Goal: Task Accomplishment & Management: Manage account settings

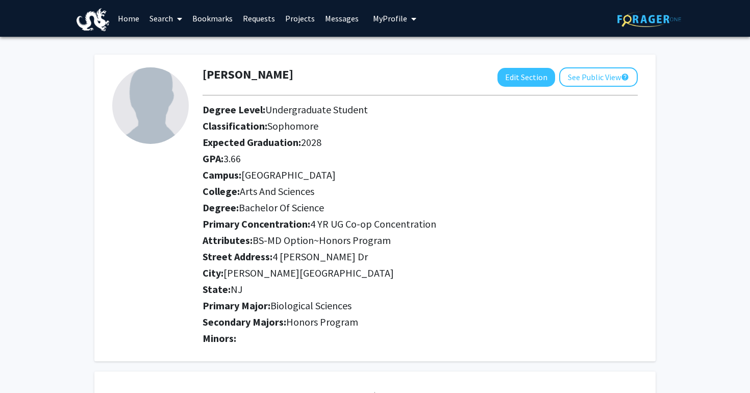
drag, startPoint x: 461, startPoint y: 30, endPoint x: 129, endPoint y: 17, distance: 333.2
click at [129, 17] on link "Home" at bounding box center [129, 19] width 32 height 36
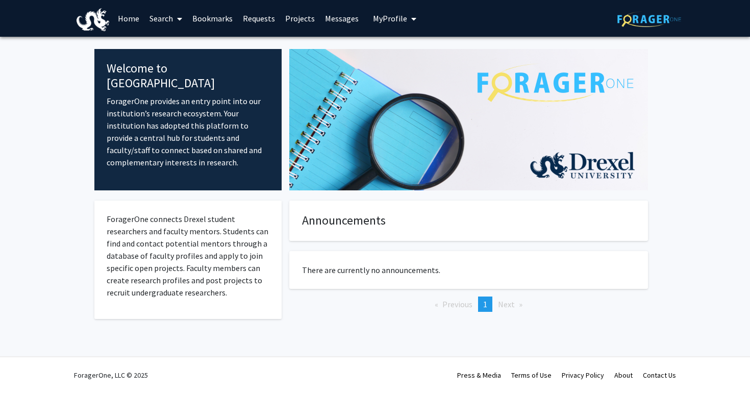
click at [164, 20] on link "Search" at bounding box center [165, 19] width 43 height 36
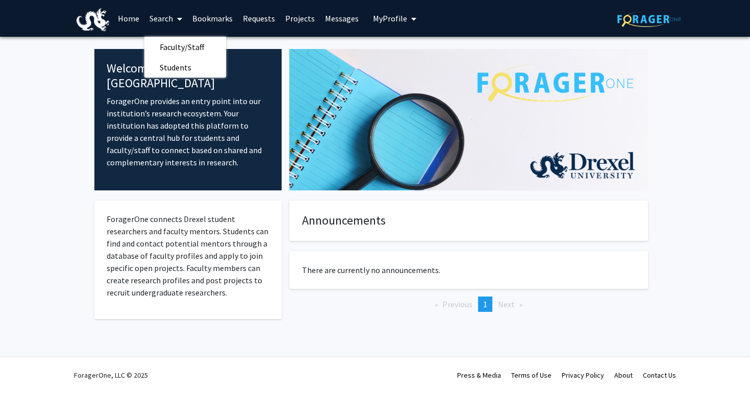
click at [170, 18] on link "Search" at bounding box center [165, 19] width 43 height 36
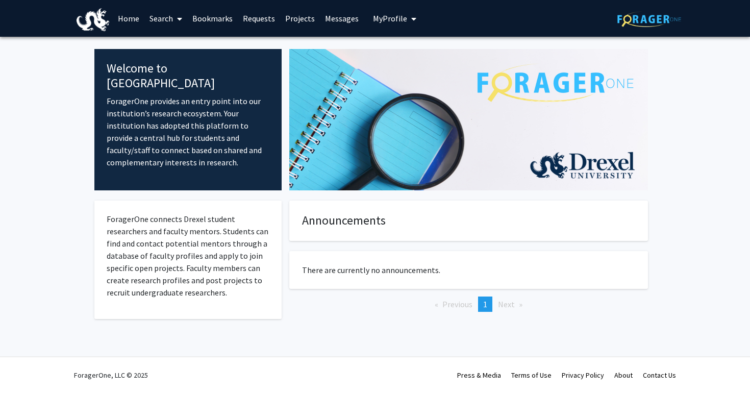
click at [170, 18] on link "Search" at bounding box center [165, 19] width 43 height 36
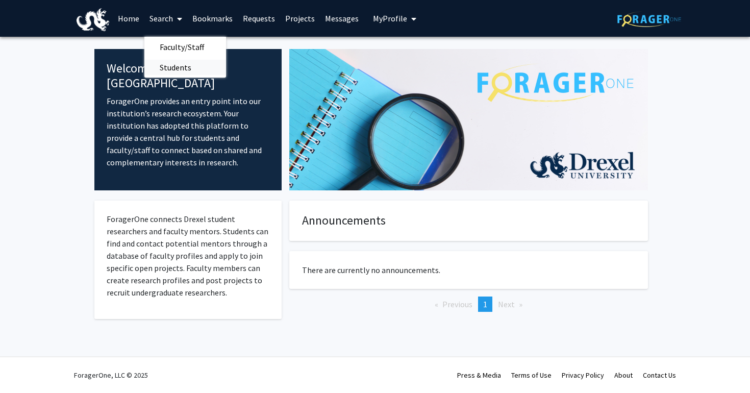
click at [171, 60] on span "Students" at bounding box center [175, 67] width 62 height 20
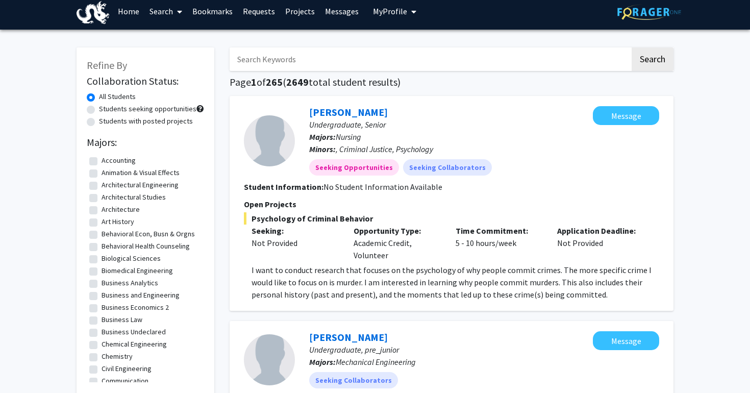
scroll to position [8, 0]
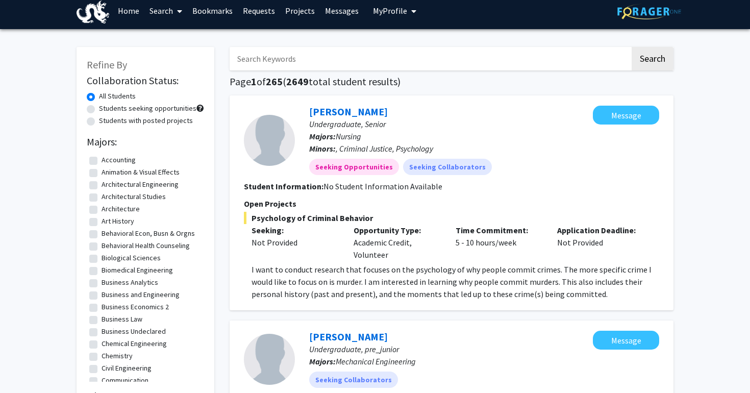
click at [144, 112] on label "Students seeking opportunities" at bounding box center [147, 108] width 97 height 11
click at [106, 110] on input "Students seeking opportunities" at bounding box center [102, 106] width 7 height 7
radio input "true"
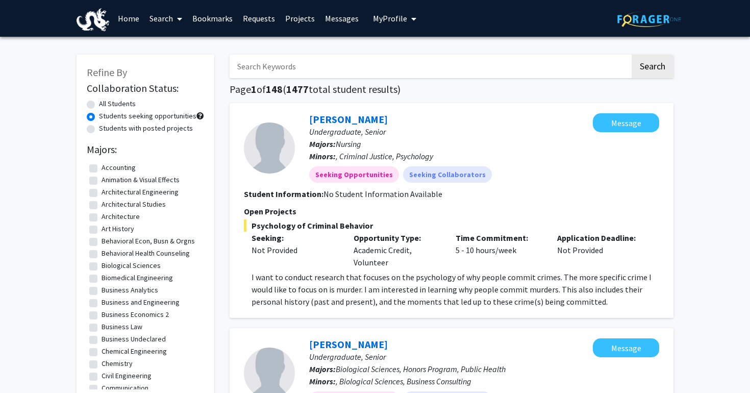
click at [123, 107] on label "All Students" at bounding box center [117, 103] width 37 height 11
click at [106, 105] on input "All Students" at bounding box center [102, 101] width 7 height 7
radio input "true"
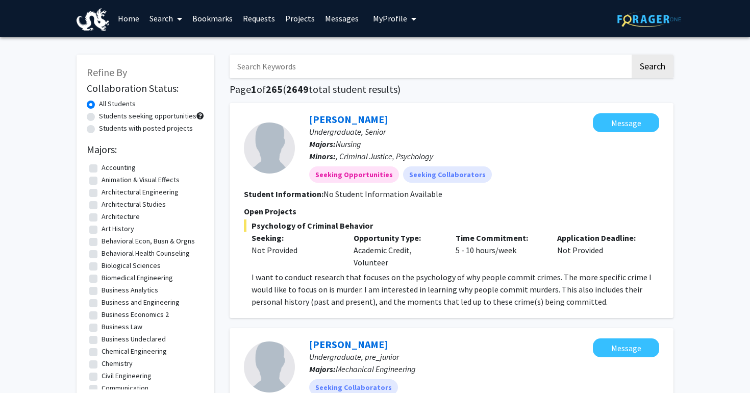
click at [168, 22] on link "Search" at bounding box center [165, 19] width 43 height 36
click at [173, 44] on span "Faculty/Staff" at bounding box center [181, 47] width 75 height 20
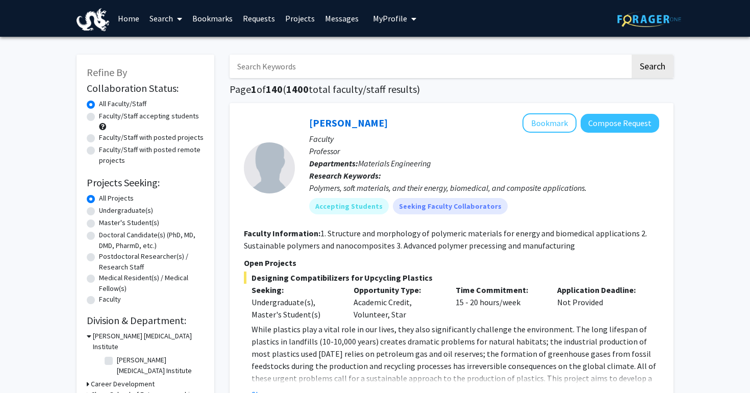
click at [170, 125] on div "Faculty/Staff accepting students" at bounding box center [145, 121] width 117 height 21
click at [166, 125] on div "Faculty/Staff accepting students" at bounding box center [145, 121] width 117 height 21
click at [162, 121] on label "Faculty/Staff accepting students" at bounding box center [149, 116] width 100 height 11
click at [106, 117] on input "Faculty/Staff accepting students" at bounding box center [102, 114] width 7 height 7
radio input "true"
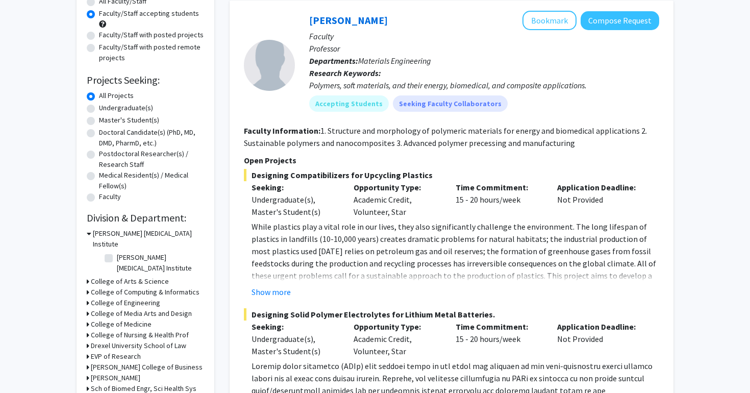
scroll to position [182, 0]
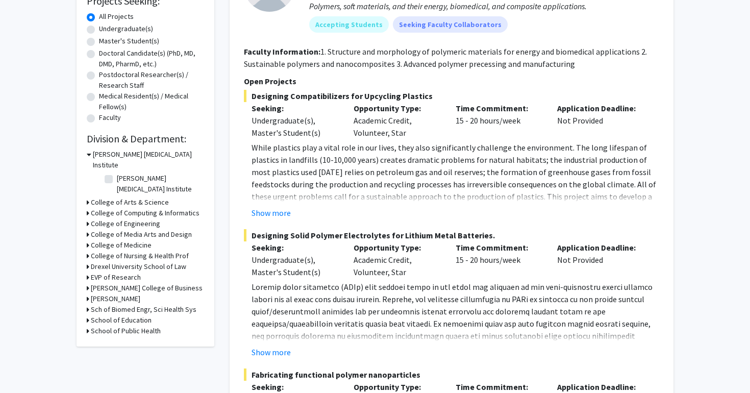
click at [110, 197] on h3 "College of Arts & Science" at bounding box center [130, 202] width 78 height 11
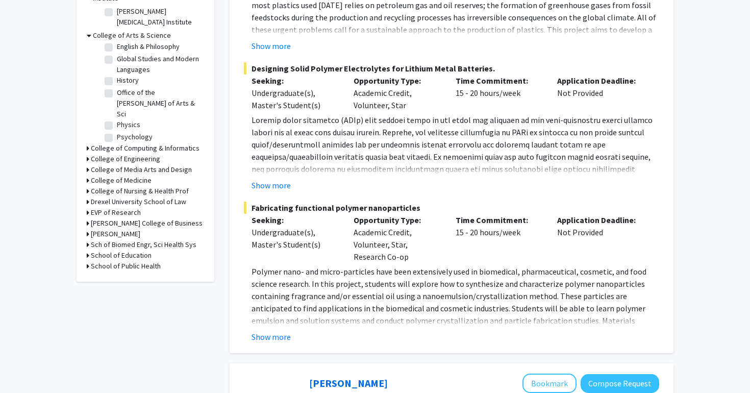
scroll to position [316, 0]
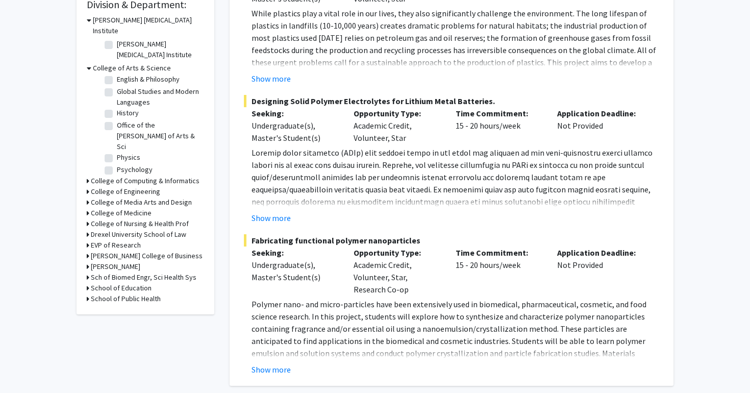
click at [109, 293] on h3 "School of Public Health" at bounding box center [126, 298] width 70 height 11
click at [113, 208] on h3 "College of Medicine" at bounding box center [121, 213] width 61 height 11
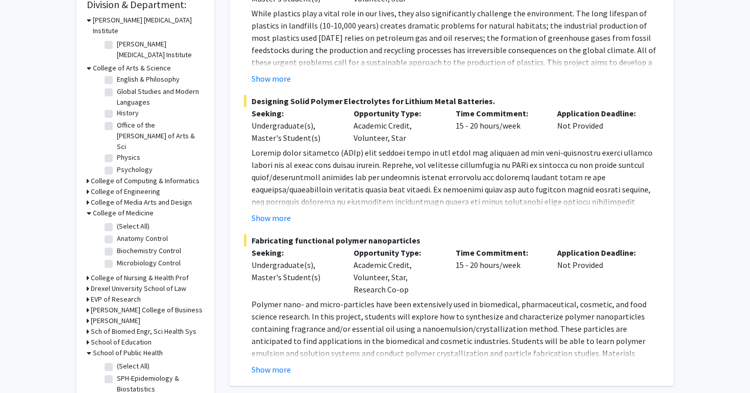
click at [117, 233] on label "Anatomy Control" at bounding box center [142, 238] width 51 height 11
click at [117, 233] on input "Anatomy Control" at bounding box center [120, 236] width 7 height 7
checkbox input "true"
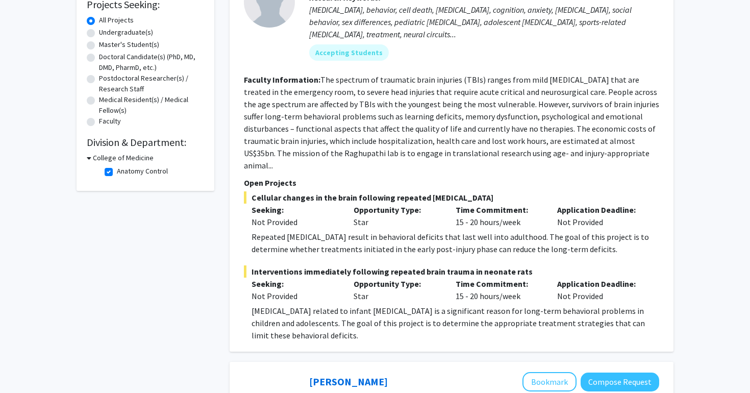
scroll to position [91, 0]
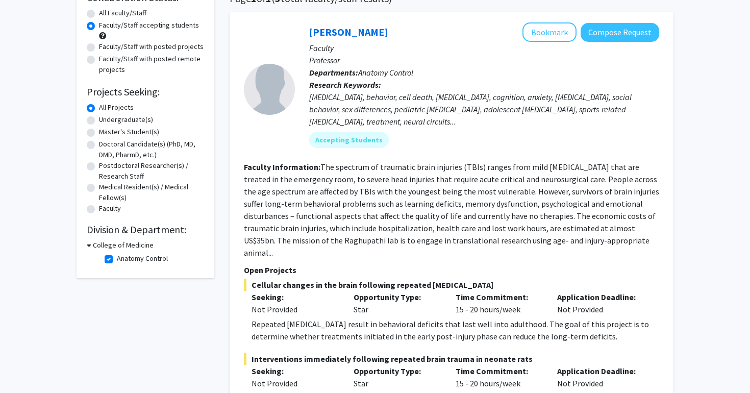
click at [91, 245] on div "College of Medicine" at bounding box center [145, 245] width 117 height 11
click at [87, 245] on icon at bounding box center [89, 245] width 5 height 11
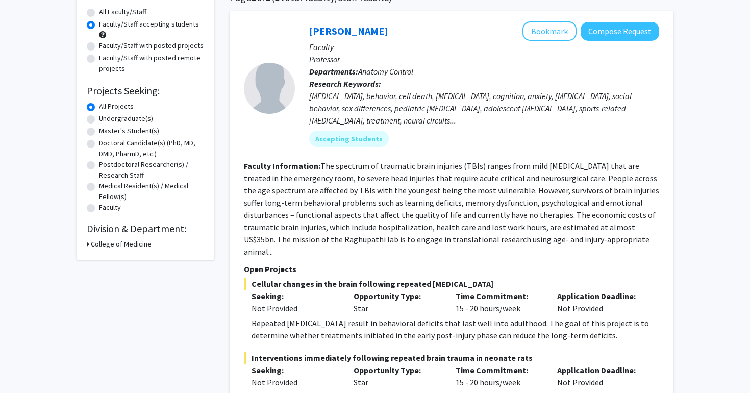
click at [96, 246] on h3 "College of Medicine" at bounding box center [121, 244] width 61 height 11
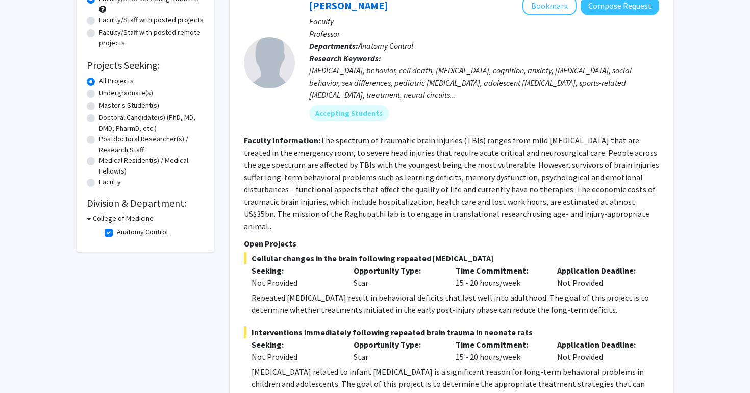
scroll to position [118, 0]
click at [117, 232] on label "Anatomy Control" at bounding box center [142, 231] width 51 height 11
click at [117, 232] on input "Anatomy Control" at bounding box center [120, 229] width 7 height 7
checkbox input "false"
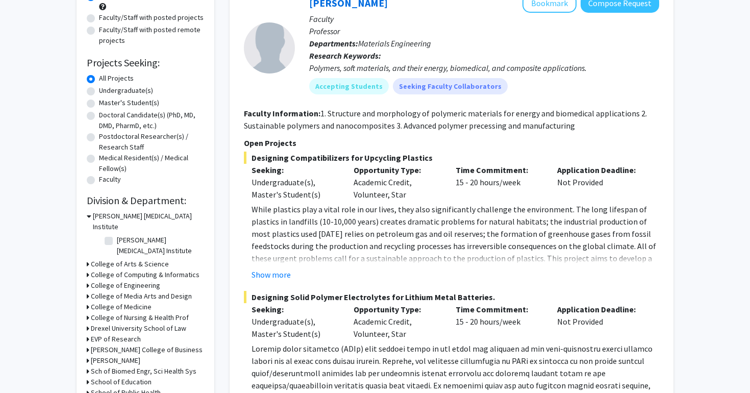
scroll to position [172, 0]
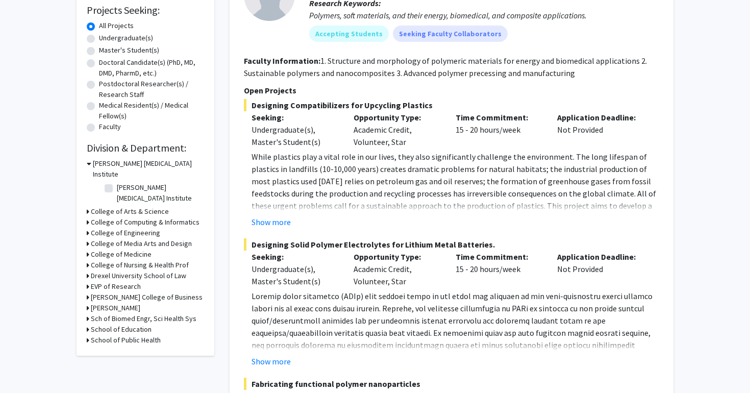
click at [88, 206] on icon at bounding box center [88, 211] width 3 height 11
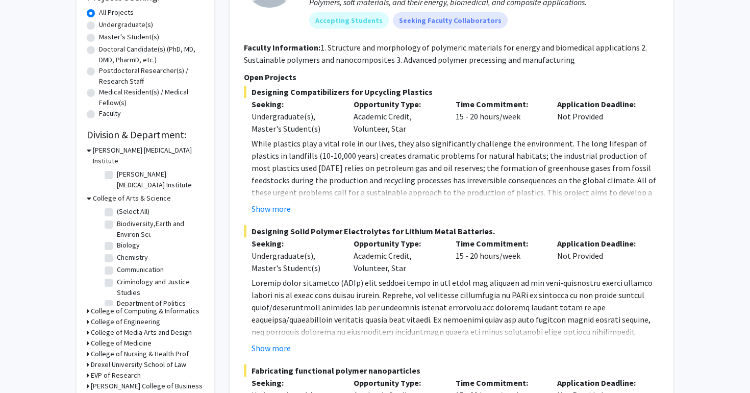
scroll to position [191, 0]
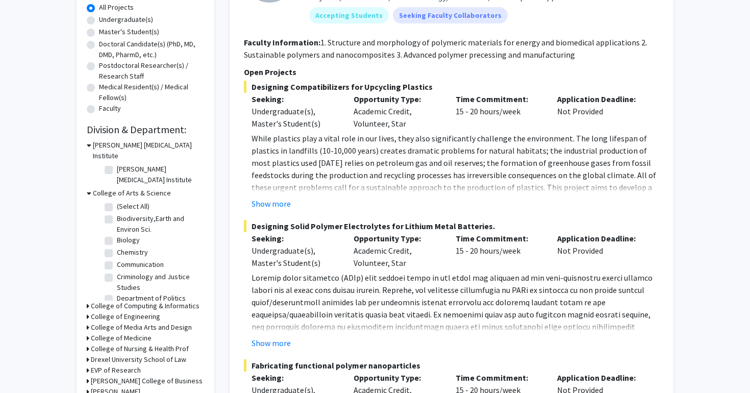
click at [87, 332] on icon at bounding box center [88, 337] width 3 height 11
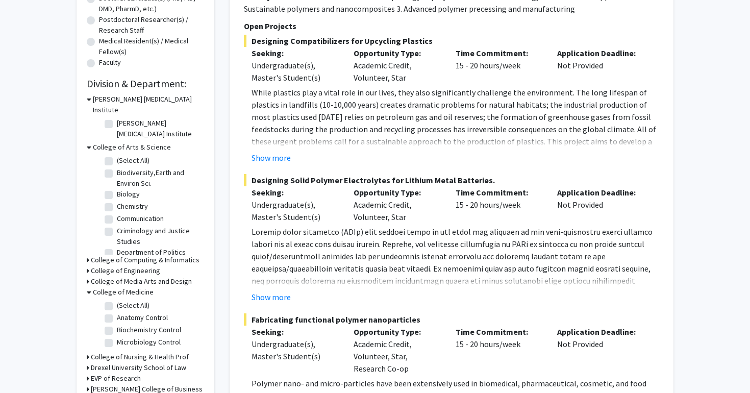
scroll to position [266, 0]
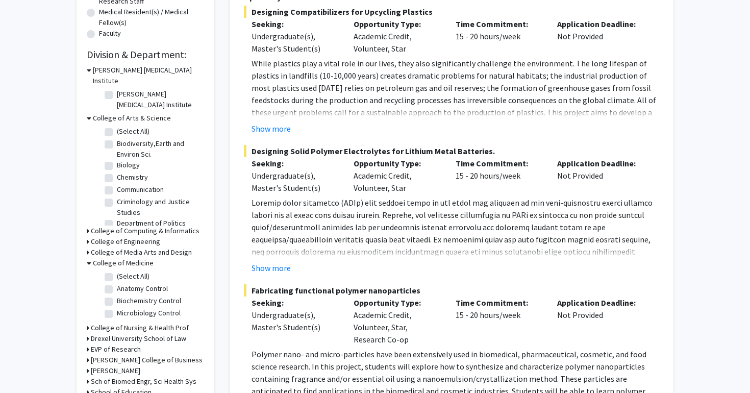
click at [117, 126] on label "(Select All)" at bounding box center [133, 131] width 33 height 11
click at [117, 126] on input "(Select All)" at bounding box center [120, 129] width 7 height 7
checkbox input "true"
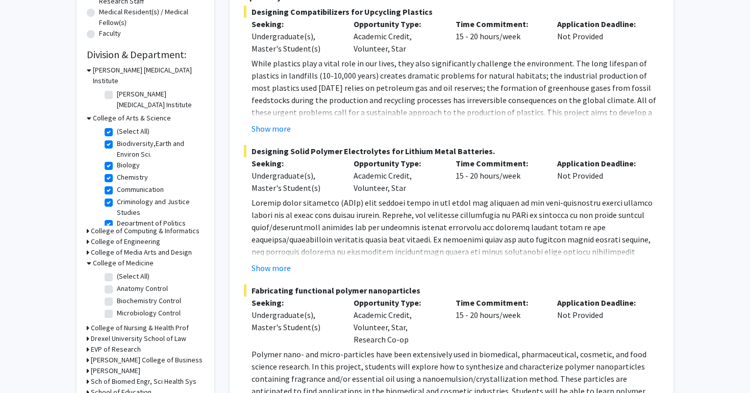
checkbox input "true"
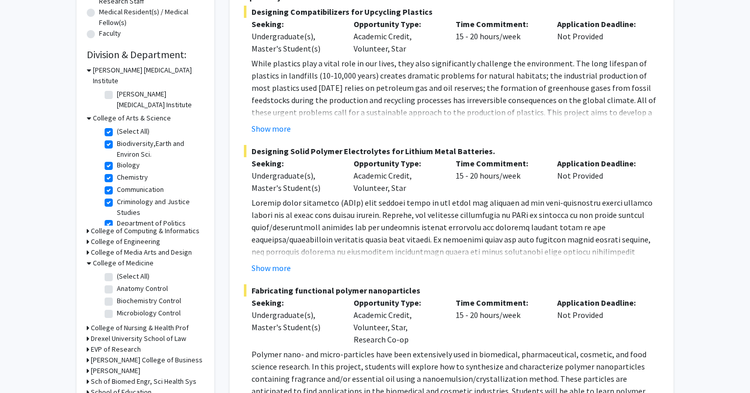
checkbox input "true"
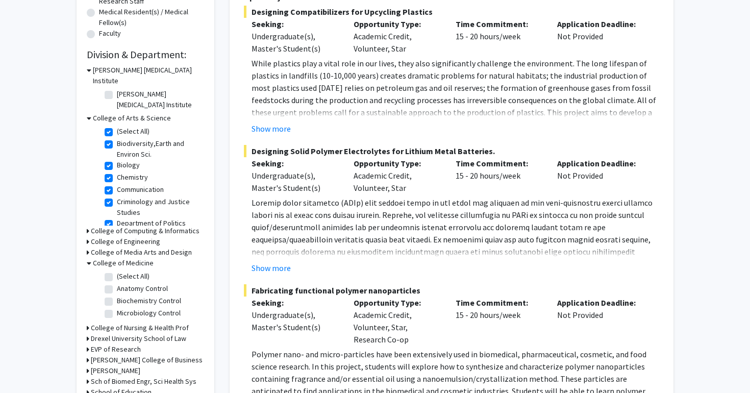
checkbox input "true"
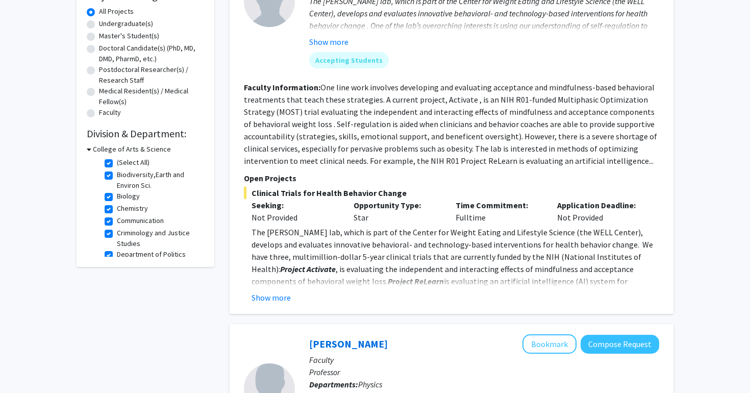
scroll to position [236, 0]
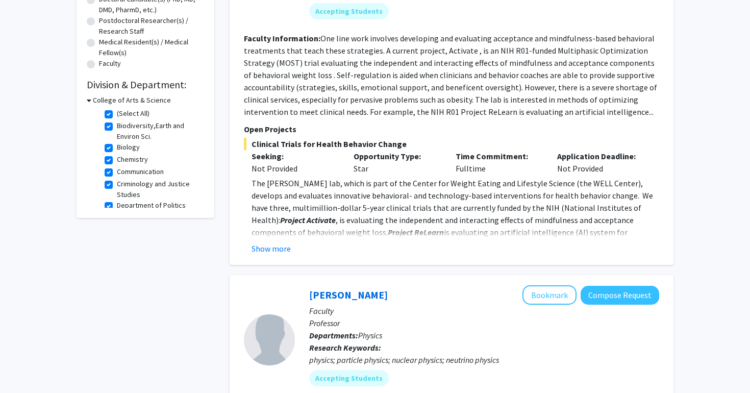
click at [90, 101] on icon at bounding box center [89, 100] width 5 height 11
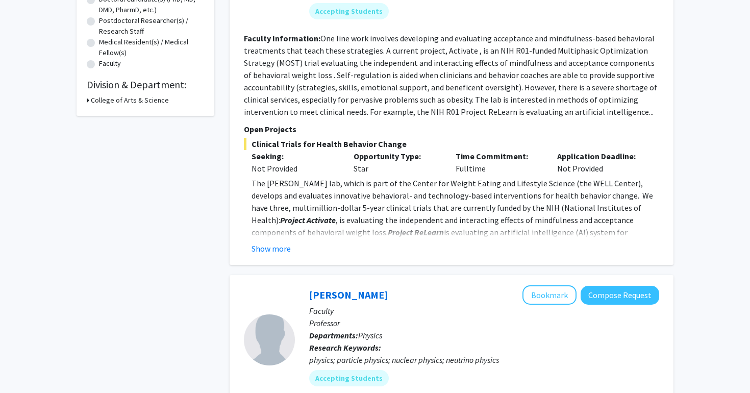
click at [89, 101] on div "College of Arts & Science" at bounding box center [145, 100] width 117 height 11
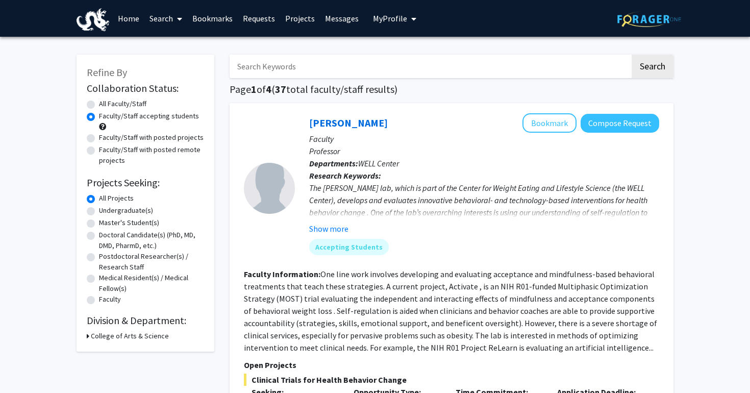
scroll to position [0, 0]
click at [387, 15] on span "My Profile" at bounding box center [390, 18] width 34 height 10
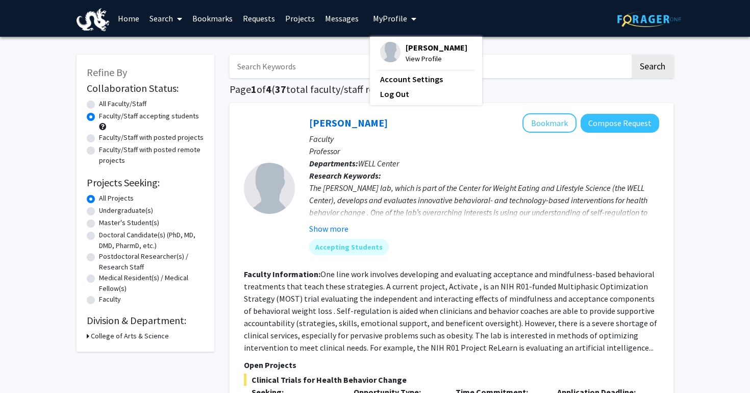
click at [394, 63] on fg-profile-picture at bounding box center [390, 53] width 20 height 22
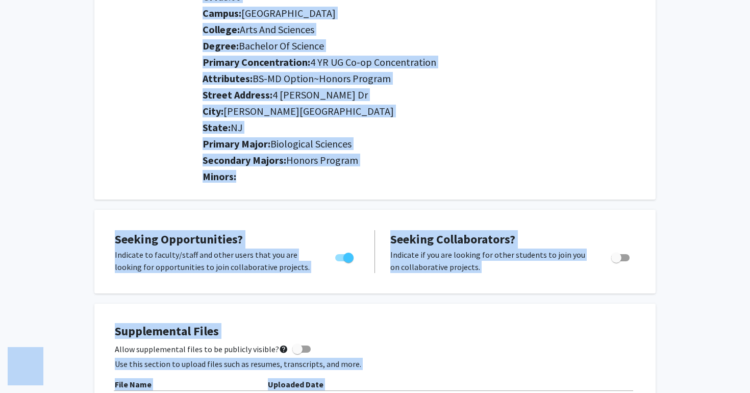
scroll to position [163, 0]
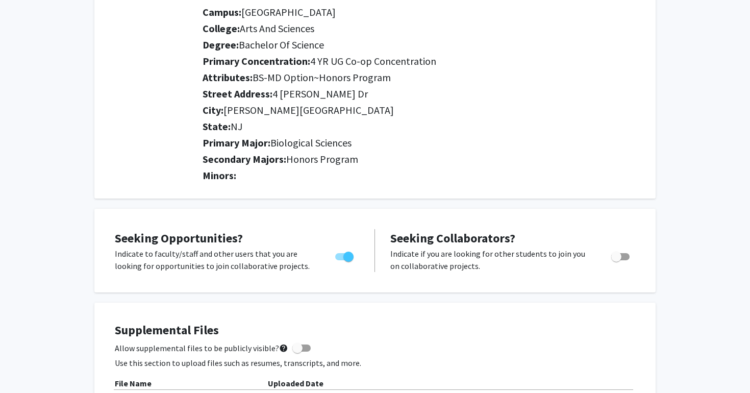
click at [230, 160] on h2 "Secondary Majors: Honors Program" at bounding box center [419, 159] width 435 height 12
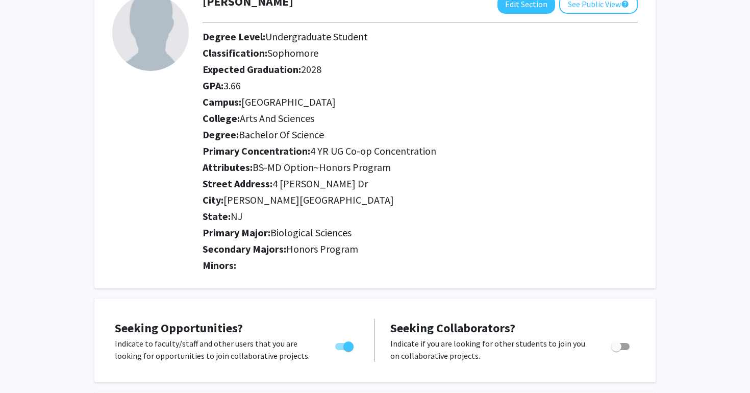
scroll to position [56, 0]
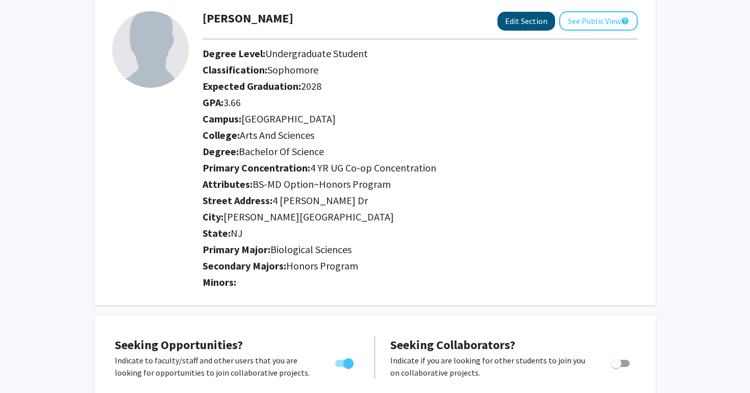
click at [548, 27] on button "Edit Section" at bounding box center [526, 21] width 58 height 19
select select "sophomore"
select select "[GEOGRAPHIC_DATA]"
select select "Arts and Sciences"
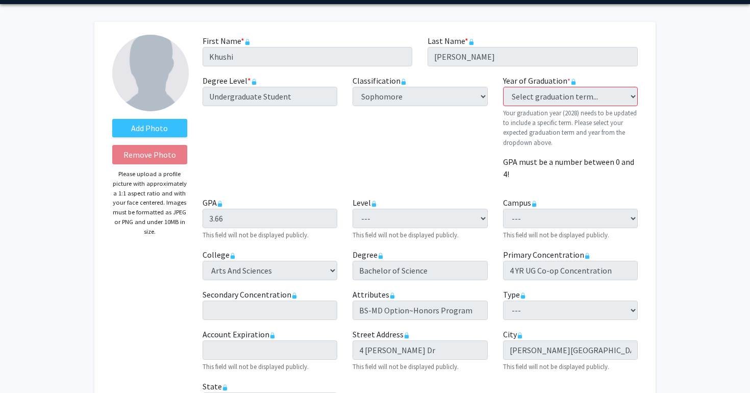
scroll to position [33, 0]
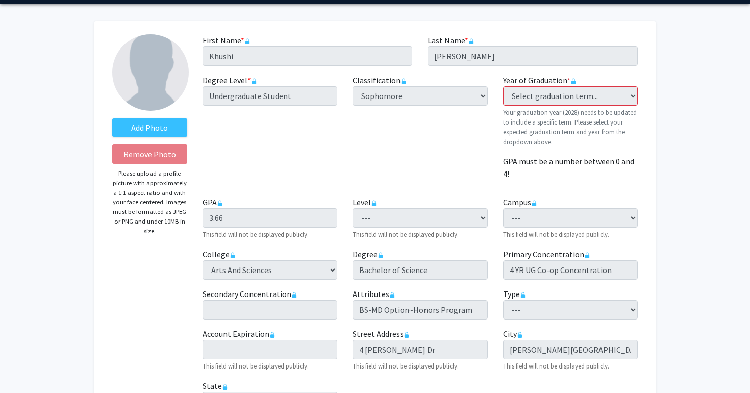
click at [603, 83] on fg-graduation-dropdown "Year of Graduation * required Select graduation term... Previous: 2028 (Please …" at bounding box center [570, 110] width 135 height 73
click at [561, 111] on p "Your graduation year (2028) needs to be updated to include a specific term. Ple…" at bounding box center [570, 127] width 135 height 39
click at [570, 81] on icon "This information is provided and automatically updated by Drexel University and…" at bounding box center [573, 81] width 6 height 6
click at [568, 83] on span "*" at bounding box center [568, 80] width 3 height 9
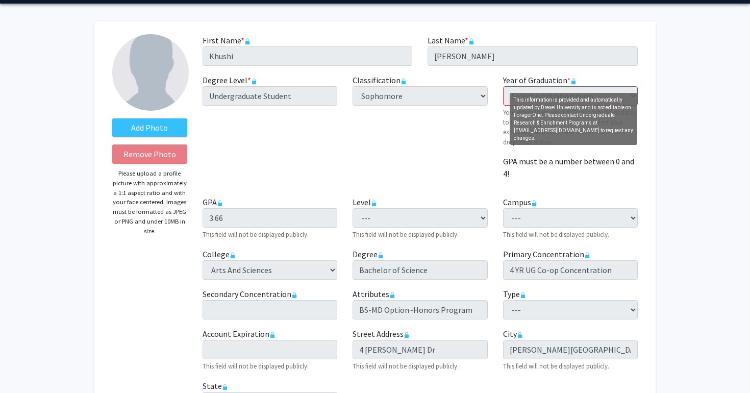
click at [572, 83] on rect "This information is provided and automatically updated by Drexel University and…" at bounding box center [573, 83] width 4 height 4
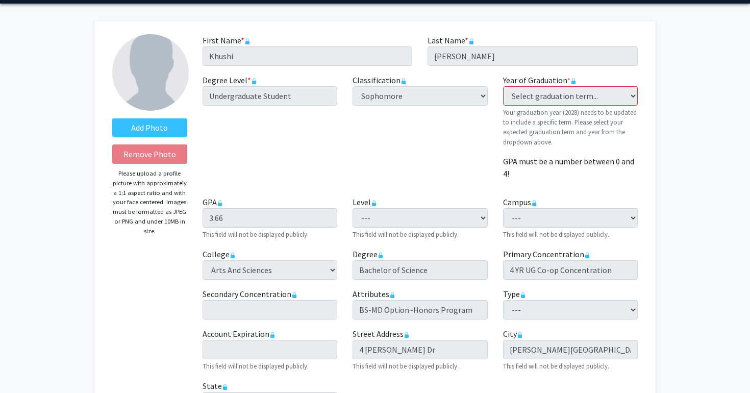
click at [572, 83] on rect "This information is provided and automatically updated by Drexel University and…" at bounding box center [573, 83] width 4 height 4
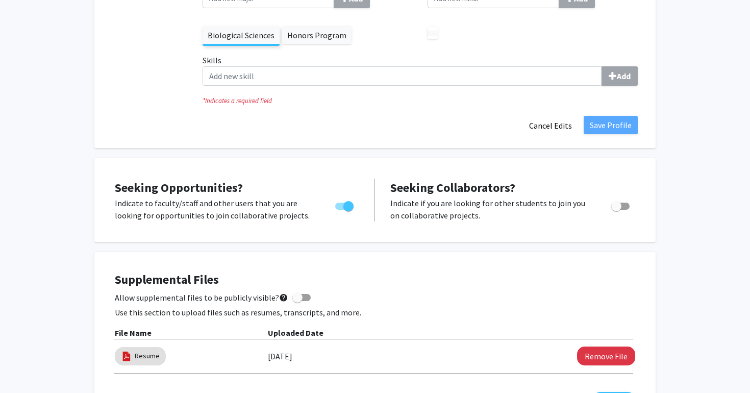
scroll to position [415, 0]
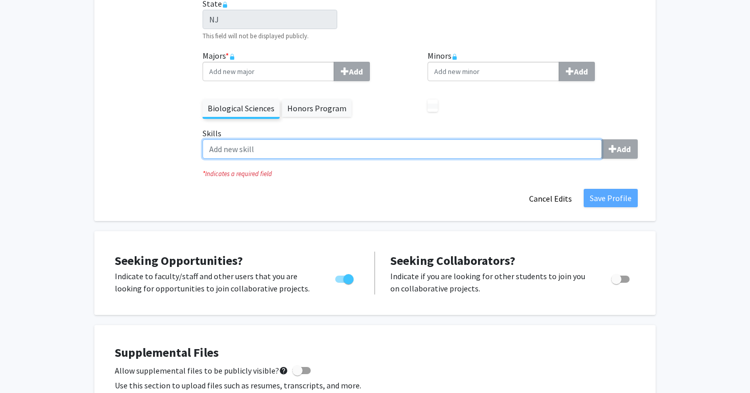
click at [541, 152] on input "Skills Add" at bounding box center [401, 148] width 399 height 19
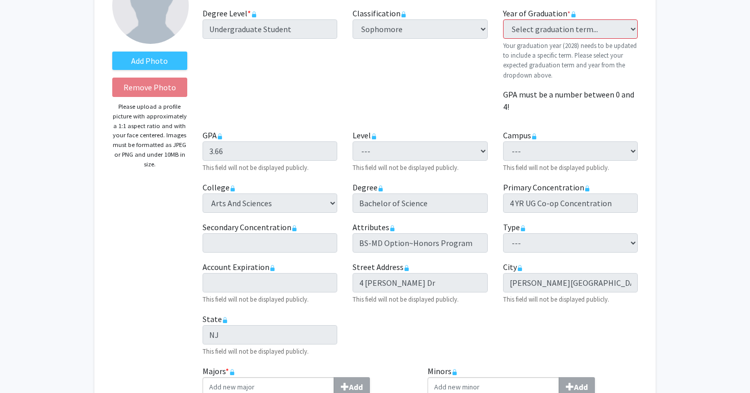
scroll to position [121, 0]
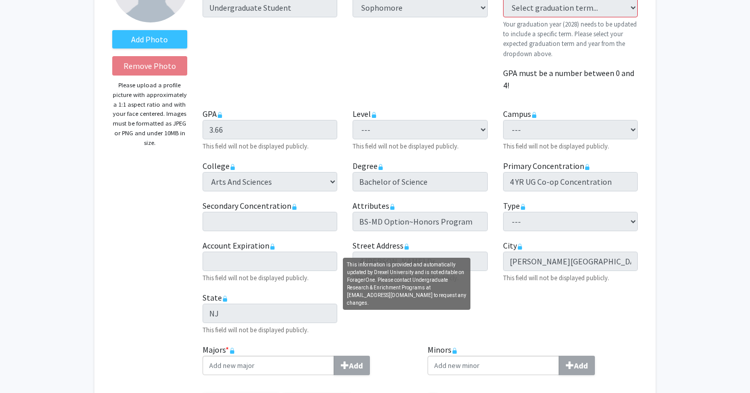
click at [406, 248] on rect "This information is provided and automatically updated by Drexel University and…" at bounding box center [406, 248] width 4 height 4
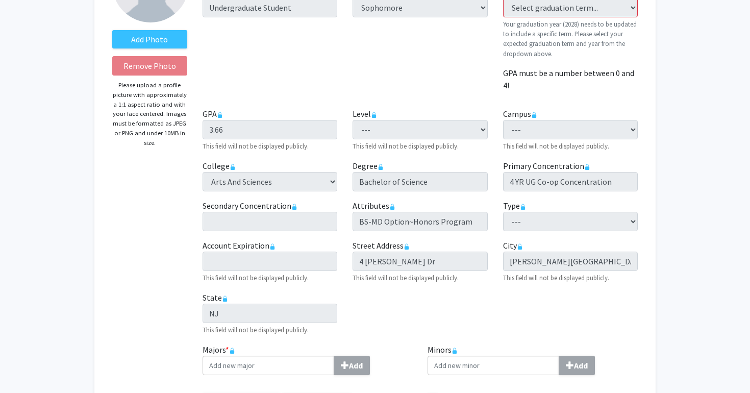
click at [406, 248] on rect "This information is provided and automatically updated by Drexel University and…" at bounding box center [406, 248] width 4 height 4
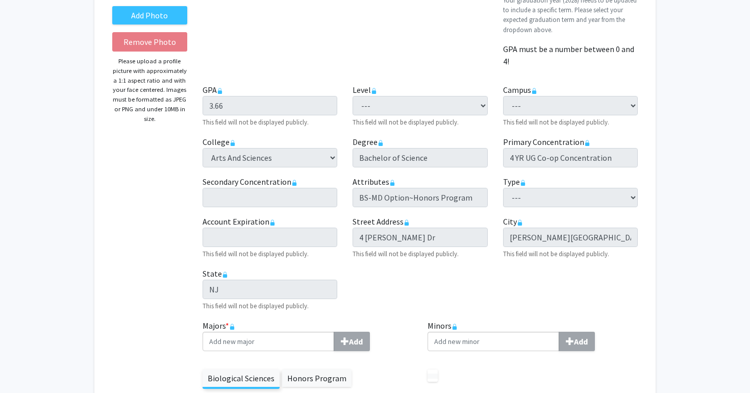
scroll to position [332, 0]
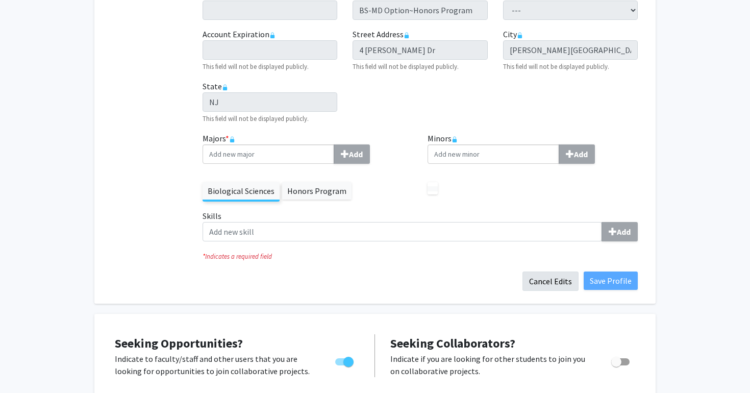
click at [538, 282] on button "Cancel Edits" at bounding box center [550, 280] width 56 height 19
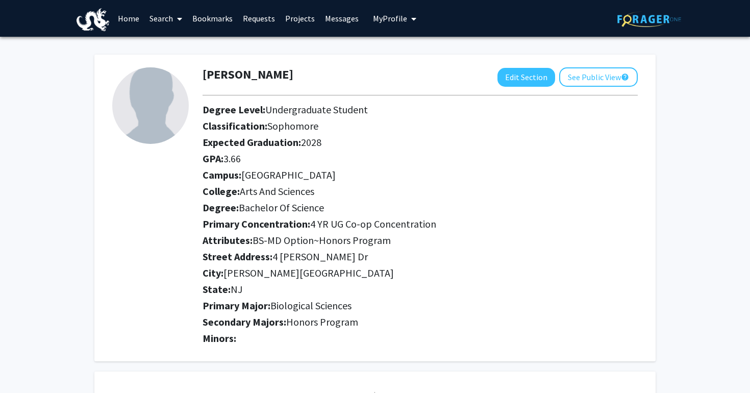
scroll to position [0, 0]
click at [579, 74] on button "See Public View help" at bounding box center [598, 76] width 79 height 19
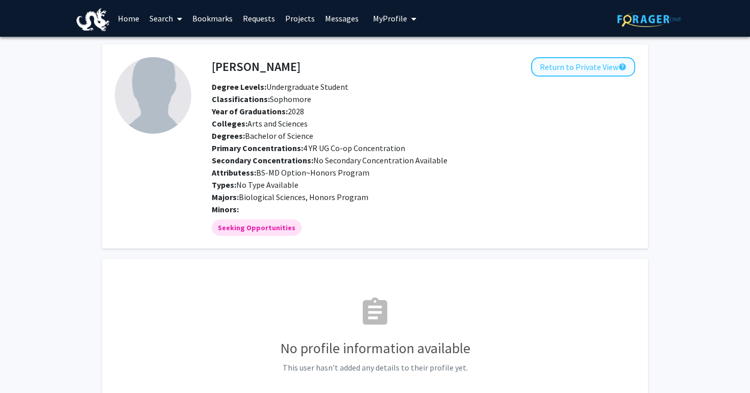
click at [578, 67] on button "Return to Private View help" at bounding box center [583, 66] width 104 height 19
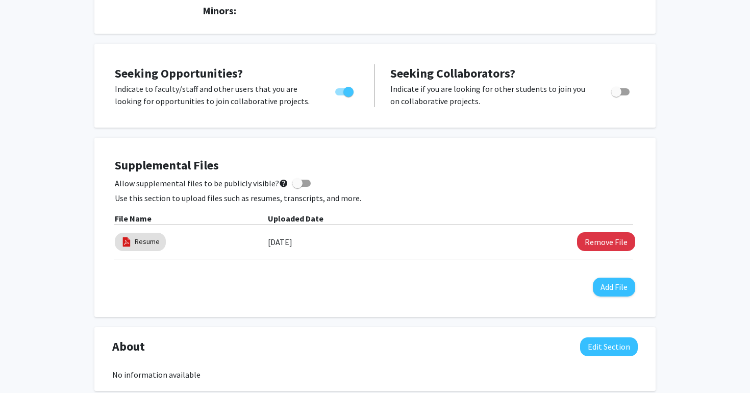
scroll to position [328, 0]
click at [148, 239] on link "Resume" at bounding box center [147, 241] width 25 height 11
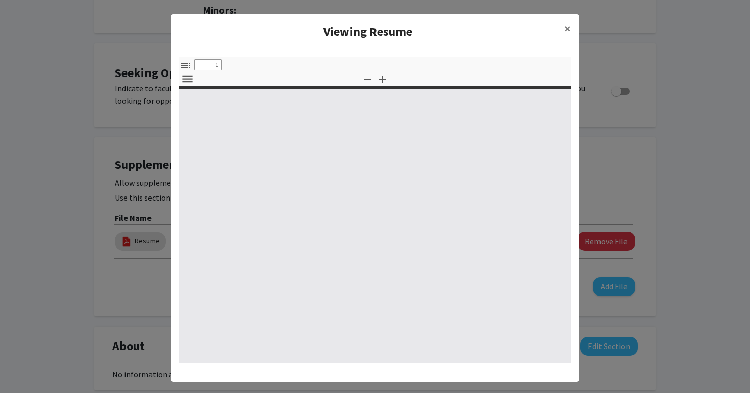
select select "custom"
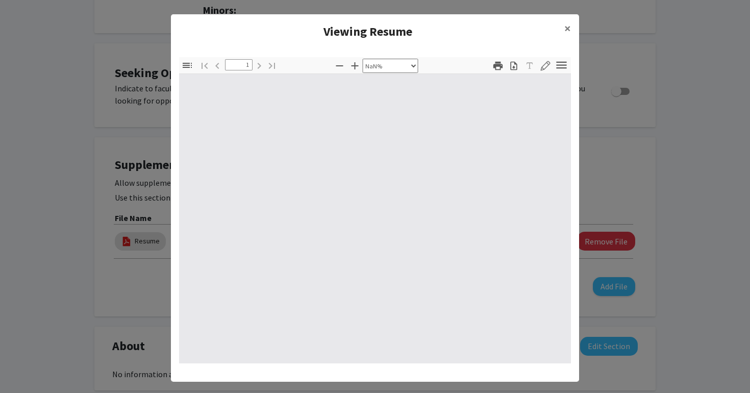
type input "0"
select select "custom"
type input "1"
select select "auto"
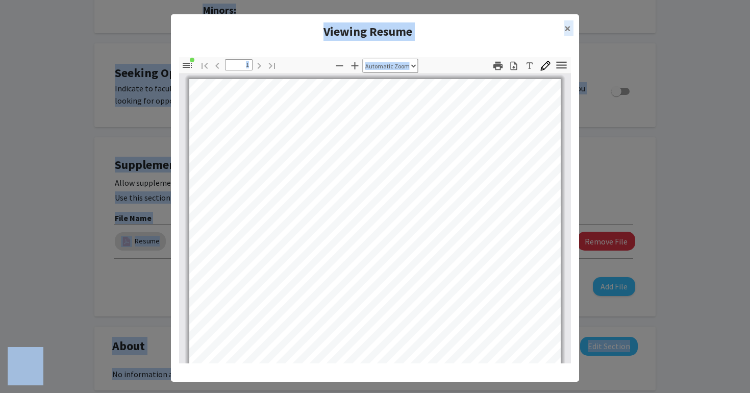
scroll to position [0, 0]
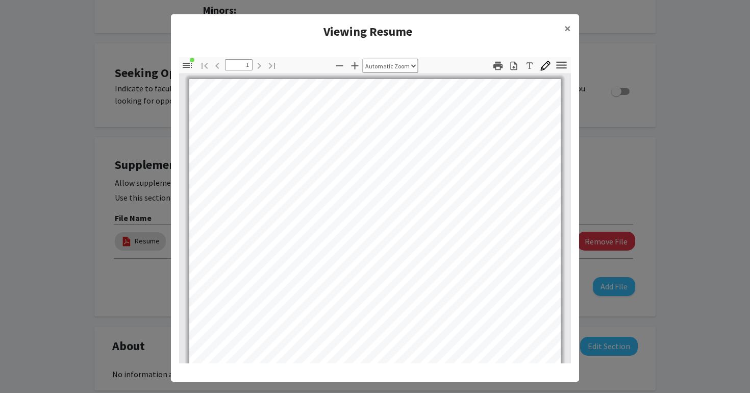
click at [336, 35] on h4 "Viewing Resume" at bounding box center [367, 31] width 377 height 18
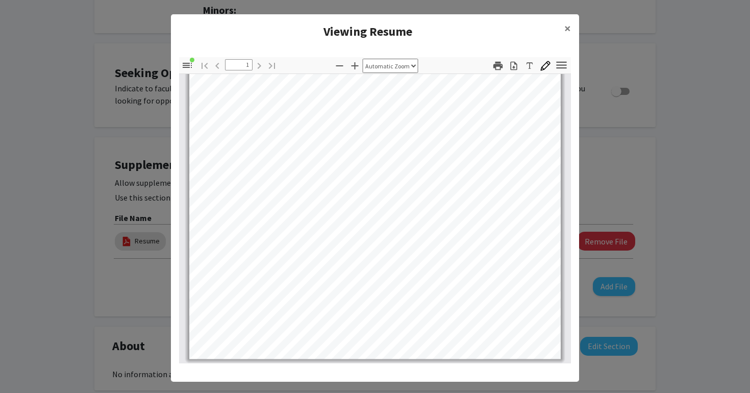
scroll to position [201, 0]
click at [569, 26] on span "×" at bounding box center [567, 28] width 7 height 16
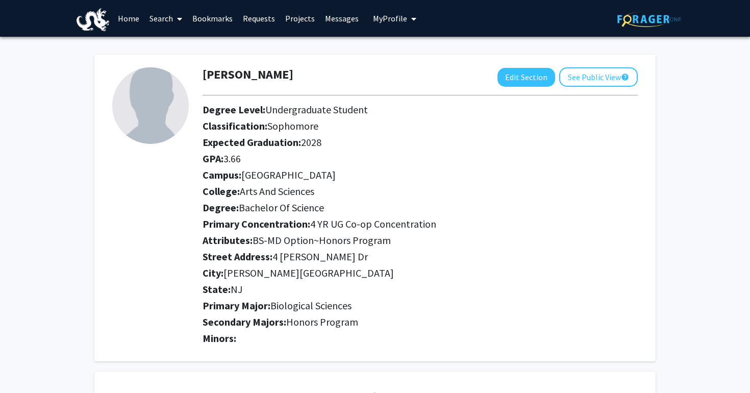
scroll to position [0, 0]
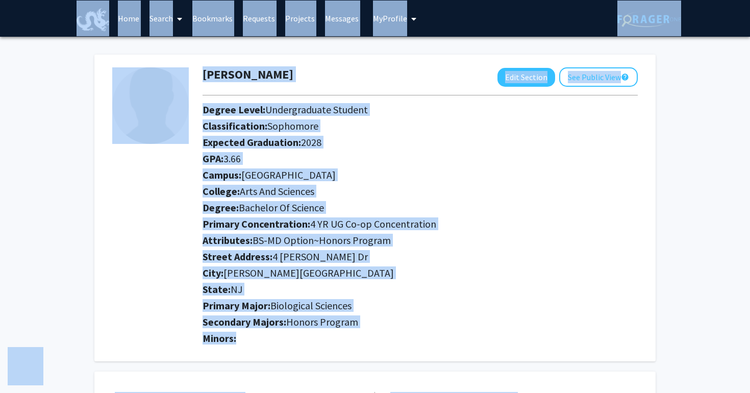
copy body "Lore ipsumdolor Sita Consec Adipiscin Elitsedd Eiusmodt Incididu Ut Laboree Dol…"
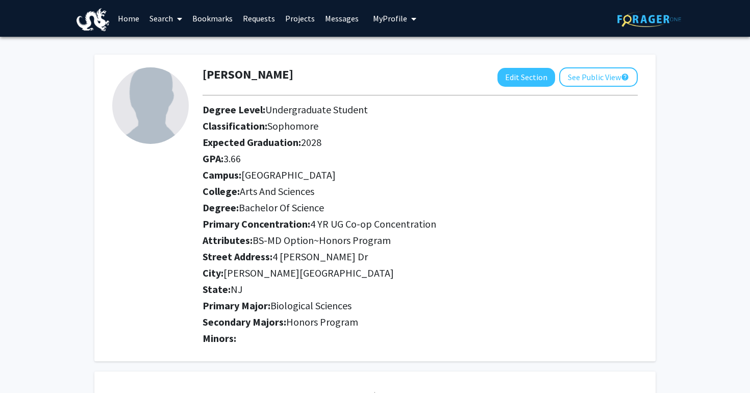
click at [485, 136] on div "Classification: Sophomore" at bounding box center [420, 128] width 450 height 16
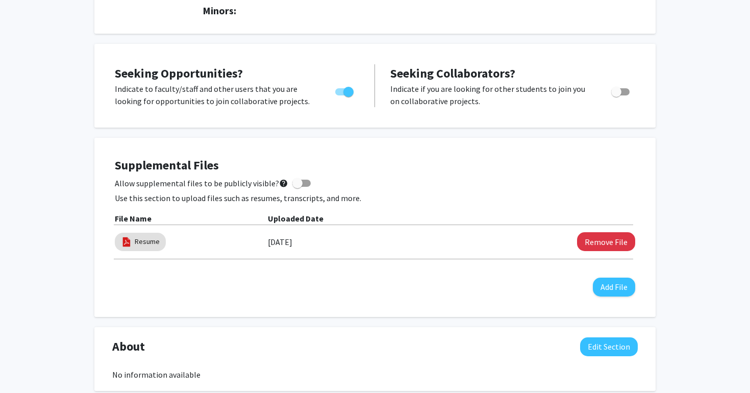
scroll to position [495, 0]
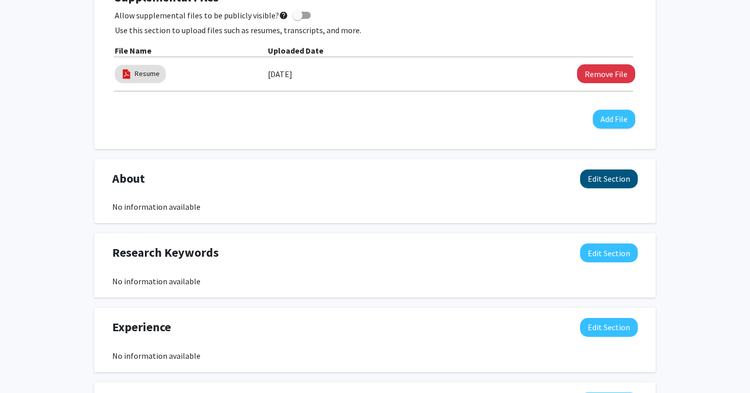
click at [607, 174] on button "Edit Section" at bounding box center [609, 178] width 58 height 19
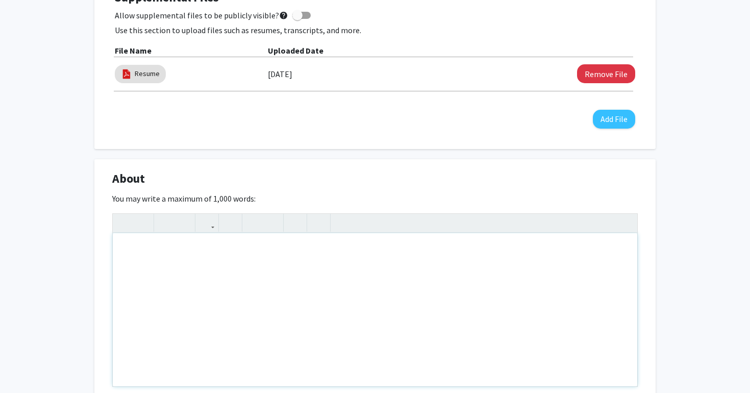
click at [365, 256] on div "Note to users with screen readers: Please deactivate our accessibility plugin f…" at bounding box center [375, 309] width 524 height 153
paste div "Note to users with screen readers: Please deactivate our accessibility plugin f…"
type textarea "<p>I am a sophomore in the BS/MD program majoring in Biological Sciences and pa…"
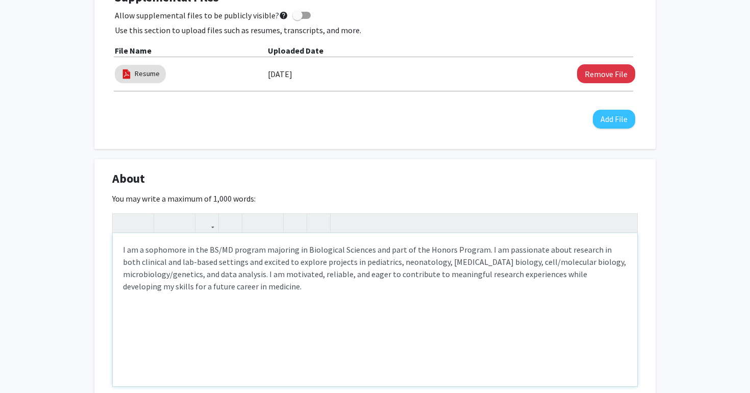
scroll to position [678, 0]
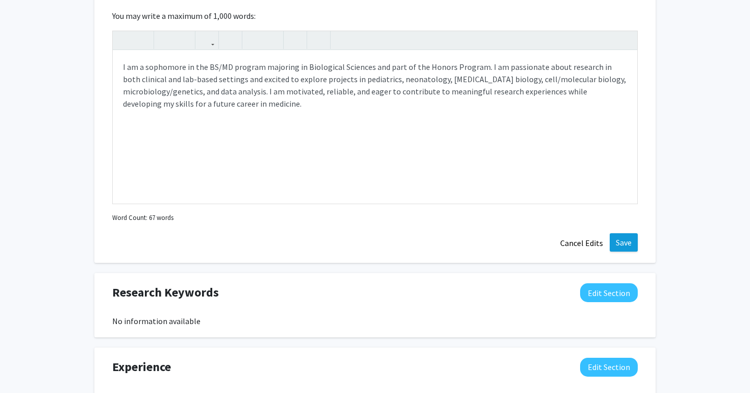
click at [621, 243] on button "Save" at bounding box center [623, 242] width 28 height 18
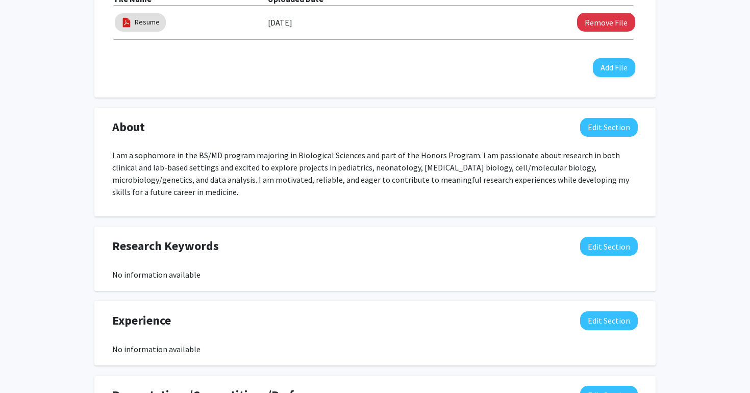
scroll to position [576, 0]
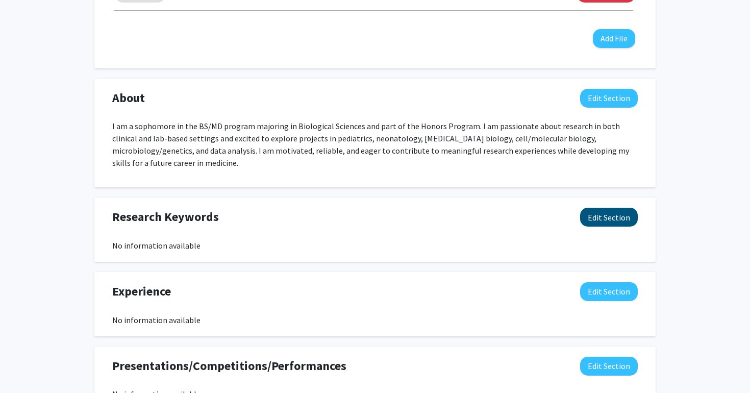
click at [591, 208] on button "Edit Section" at bounding box center [609, 217] width 58 height 19
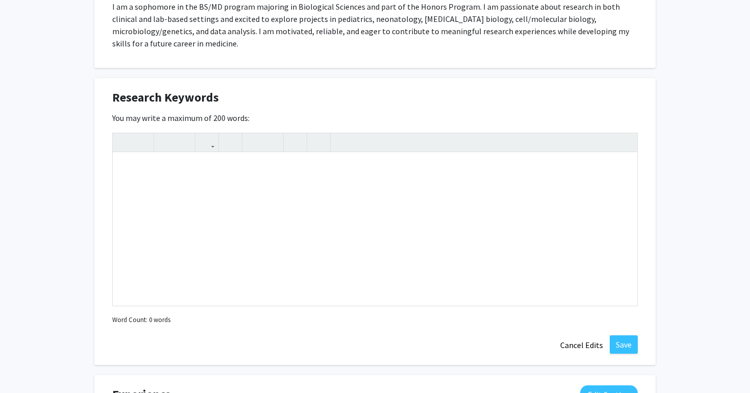
scroll to position [713, 0]
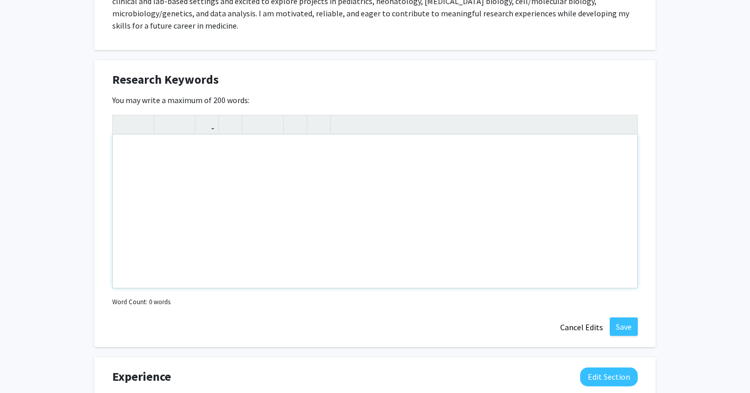
click at [483, 192] on div "Note to users with screen readers: Please deactivate our accessibility plugin f…" at bounding box center [375, 211] width 524 height 153
paste div "Note to users with screen readers: Please deactivate our accessibility plugin f…"
type textarea "<p>Clinical Research</p><p>Pediatrics</p><p>Neonatology</p><p>[MEDICAL_DATA] Bi…"
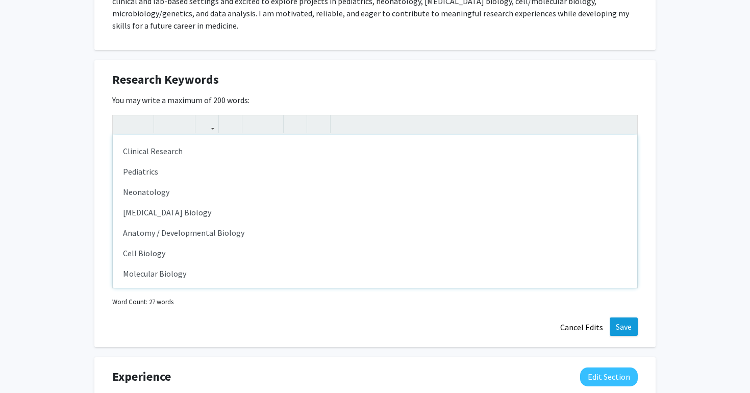
scroll to position [0, 0]
click at [626, 317] on button "Save" at bounding box center [623, 326] width 28 height 18
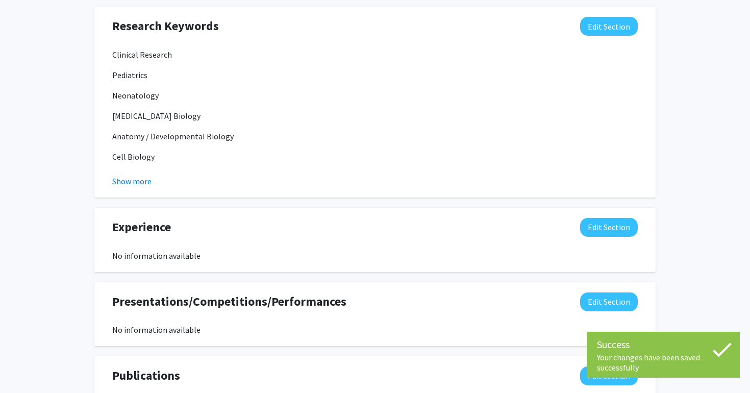
scroll to position [815, 0]
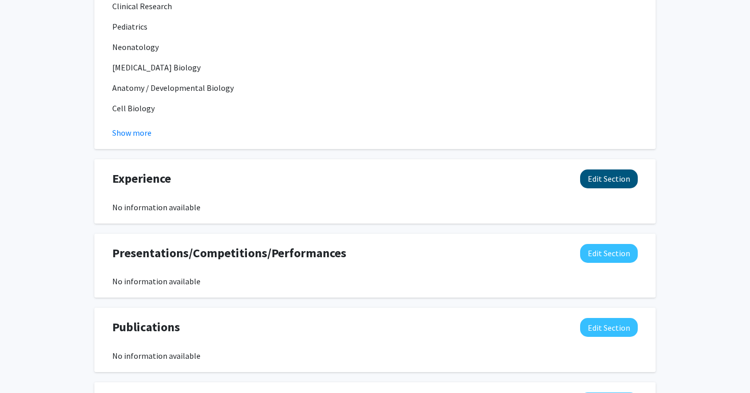
click at [608, 173] on button "Edit Section" at bounding box center [609, 178] width 58 height 19
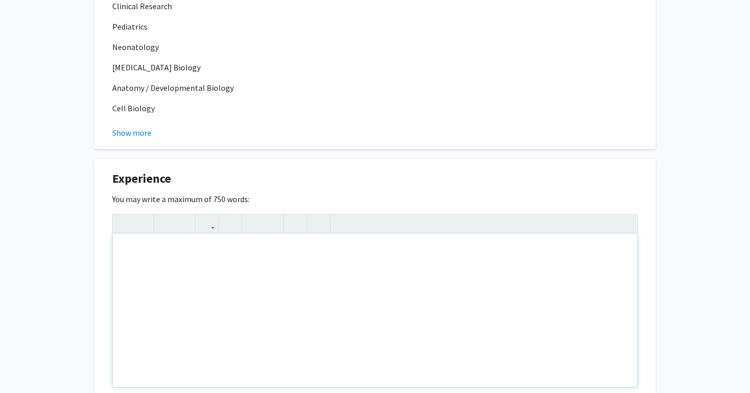
click at [383, 245] on div "Note to users with screen readers: Please deactivate our accessibility plugin f…" at bounding box center [375, 310] width 524 height 153
paste div "Note to users with screen readers: Please deactivate our accessibility plugin f…"
type textarea "<p>Gained foundational skills in biology and chemistry coursework and actively …"
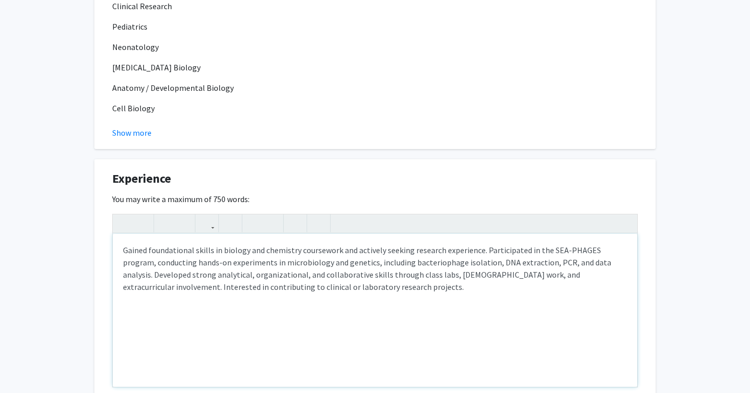
click at [605, 244] on p "Gained foundational skills in biology and chemistry coursework and actively see…" at bounding box center [375, 268] width 504 height 49
type textarea "<p>Gained foundational skills in biology and chemistry coursework and actively …"
click at [577, 292] on div "Gained foundational skills in biology and chemistry coursework and actively see…" at bounding box center [375, 310] width 524 height 153
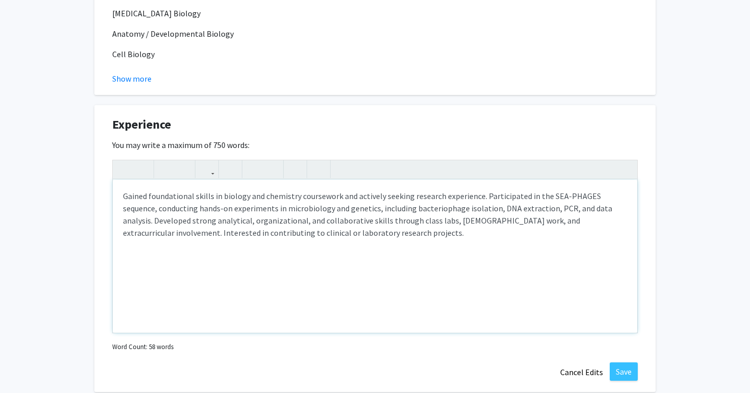
scroll to position [869, 0]
click at [621, 362] on button "Save" at bounding box center [623, 371] width 28 height 18
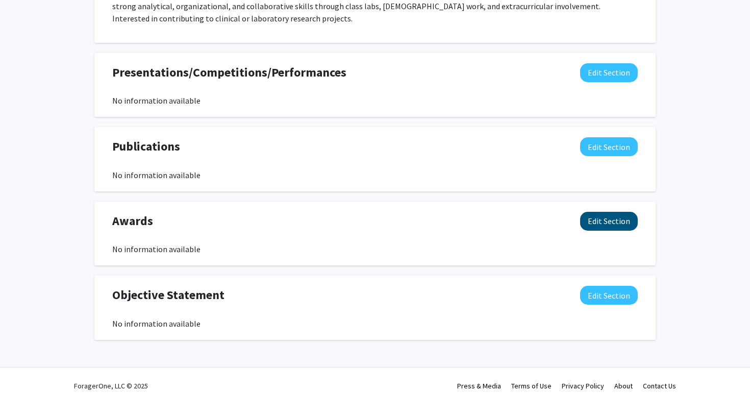
click at [608, 212] on button "Edit Section" at bounding box center [609, 221] width 58 height 19
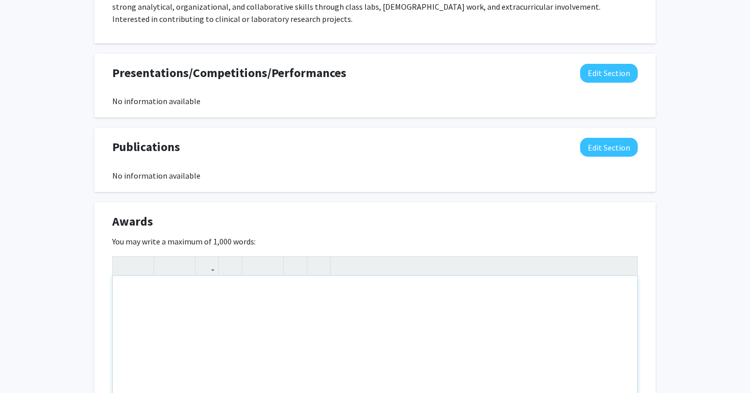
click at [450, 287] on div "Note to users with screen readers: Please deactivate our accessibility plugin f…" at bounding box center [375, 352] width 524 height 153
paste div "Note to users with screen readers: Please deactivate our accessibility plugin f…"
type textarea "<p>[PERSON_NAME] List, [GEOGRAPHIC_DATA], [DATE]–[DATE] Academic Year</p>"
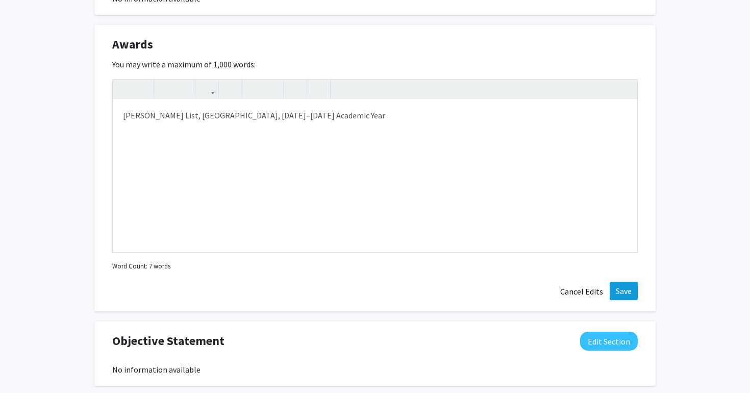
click at [618, 281] on button "Save" at bounding box center [623, 290] width 28 height 18
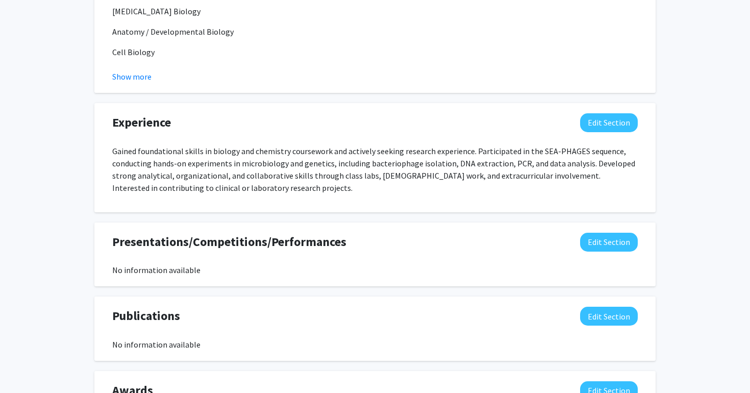
scroll to position [1034, 0]
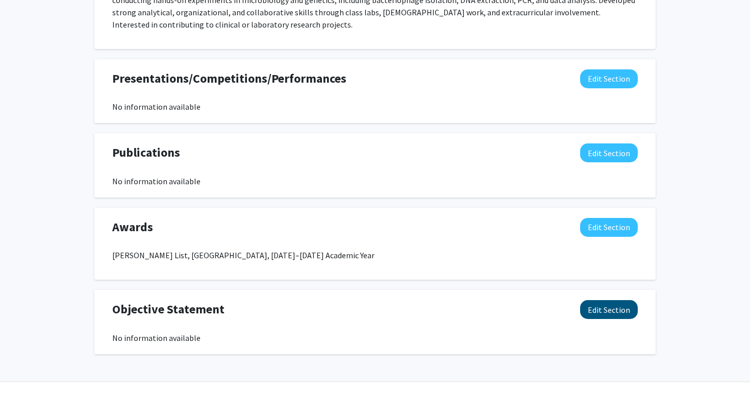
click at [597, 304] on button "Edit Section" at bounding box center [609, 309] width 58 height 19
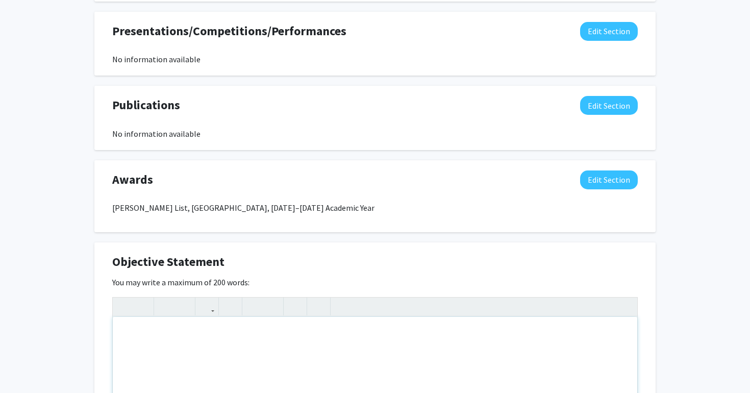
scroll to position [1124, 0]
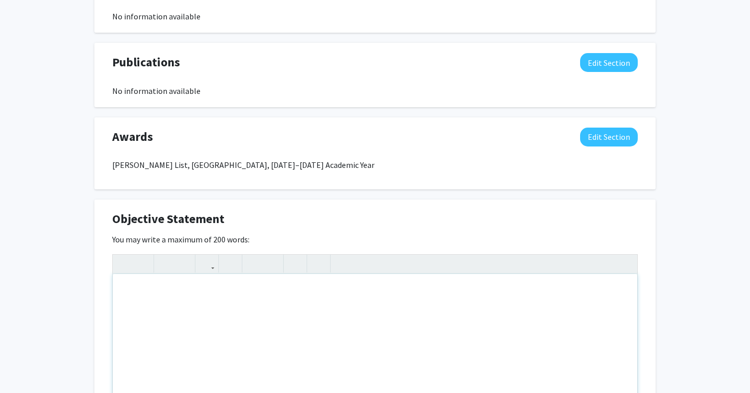
click at [421, 314] on div "Note to users with screen readers: Please deactivate our accessibility plugin f…" at bounding box center [375, 350] width 524 height 153
paste div "Note to users with screen readers: Please deactivate our accessibility plugin f…"
type textarea "<p>I am a sophomore Biology major in the BS/MD program at [GEOGRAPHIC_DATA] see…"
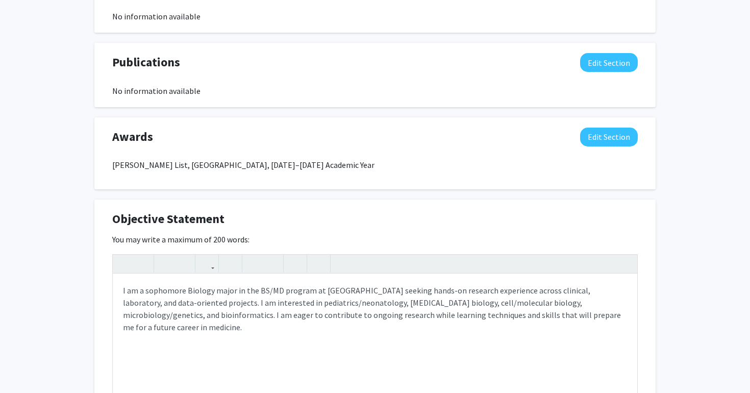
click at [491, 212] on div "Objective Statement Edit Section" at bounding box center [375, 221] width 541 height 23
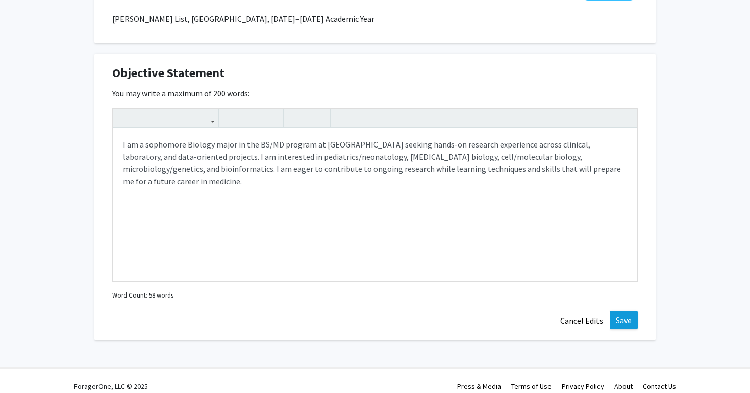
click at [618, 311] on button "Save" at bounding box center [623, 320] width 28 height 18
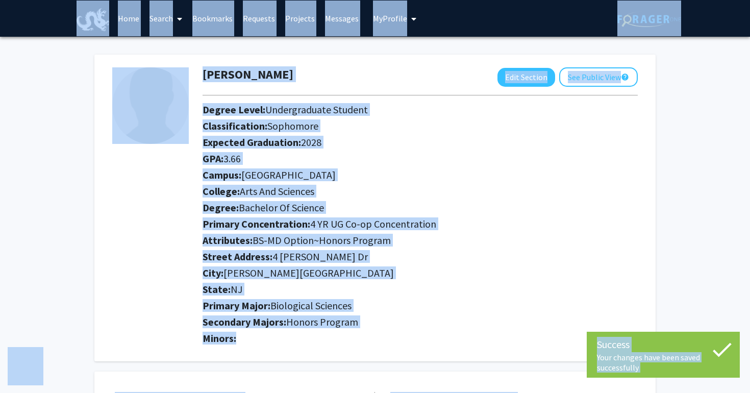
scroll to position [0, 0]
copy body "Loremip Dolo sitamet cons adip elits doeiusmodtem Inci utlabor etdo magn aliqu …"
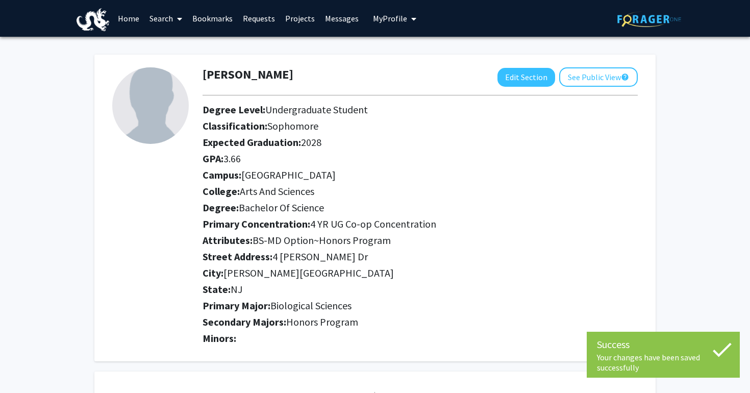
click at [601, 160] on h2 "GPA: 3.66" at bounding box center [419, 158] width 435 height 12
